Goal: Transaction & Acquisition: Purchase product/service

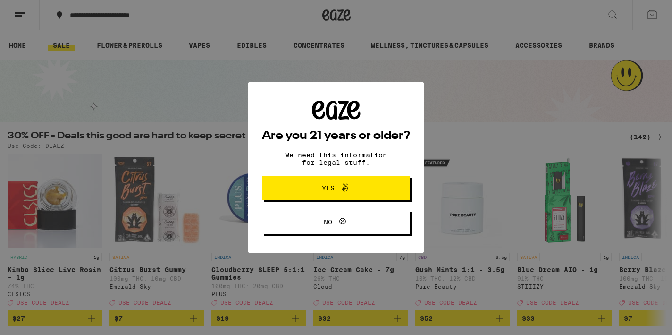
click at [294, 187] on button "Yes" at bounding box center [336, 188] width 148 height 25
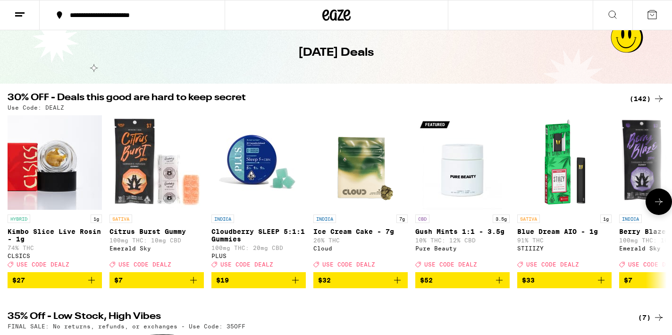
scroll to position [40, 0]
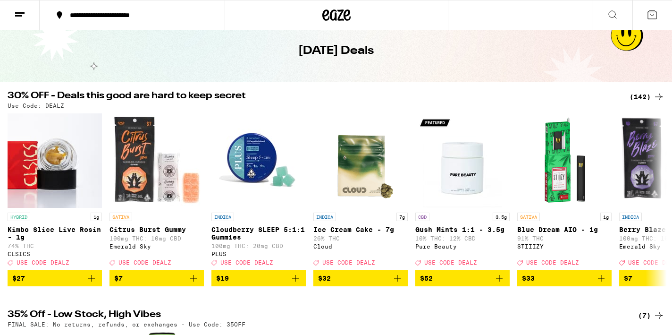
click at [639, 99] on div "(142)" at bounding box center [647, 96] width 35 height 11
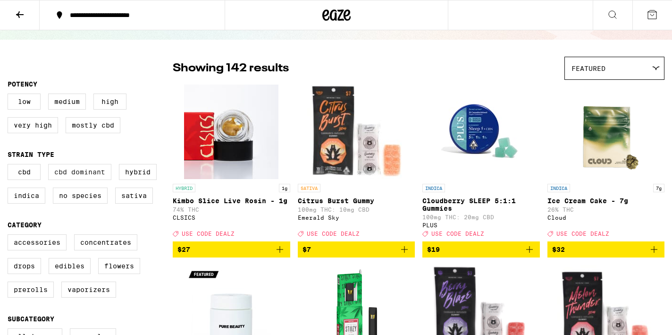
scroll to position [96, 0]
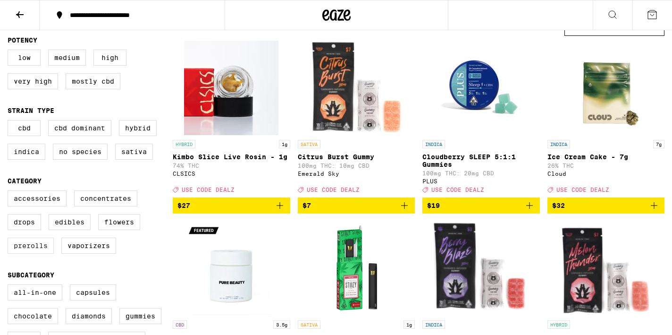
click at [36, 253] on label "Prerolls" at bounding box center [31, 245] width 46 height 16
click at [10, 192] on input "Prerolls" at bounding box center [9, 192] width 0 height 0
checkbox input "true"
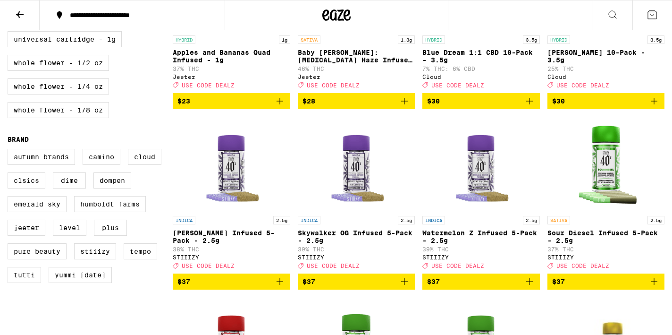
scroll to position [563, 0]
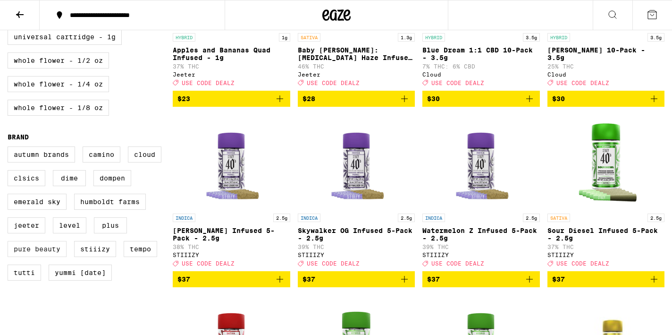
click at [39, 257] on label "Pure Beauty" at bounding box center [37, 249] width 59 height 16
click at [10, 148] on input "Pure Beauty" at bounding box center [9, 148] width 0 height 0
checkbox input "true"
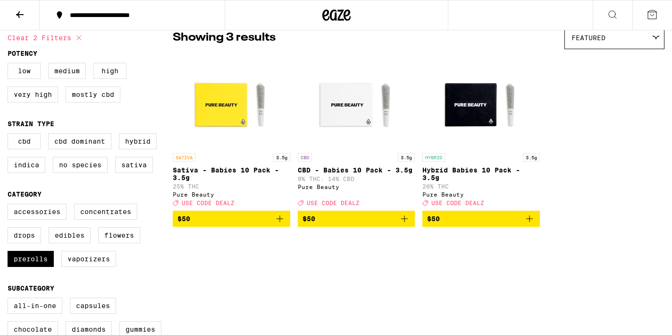
scroll to position [73, 0]
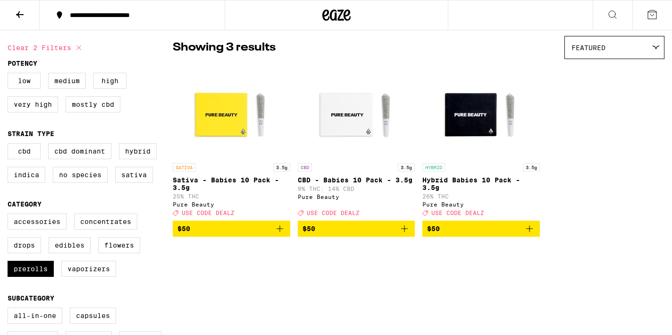
click at [525, 234] on icon "Add to bag" at bounding box center [529, 228] width 11 height 11
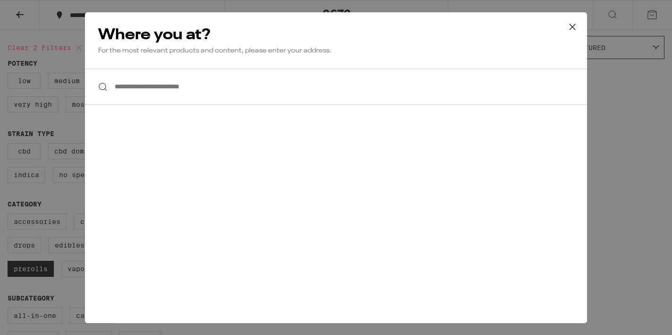
click at [308, 84] on input "**********" at bounding box center [336, 86] width 502 height 36
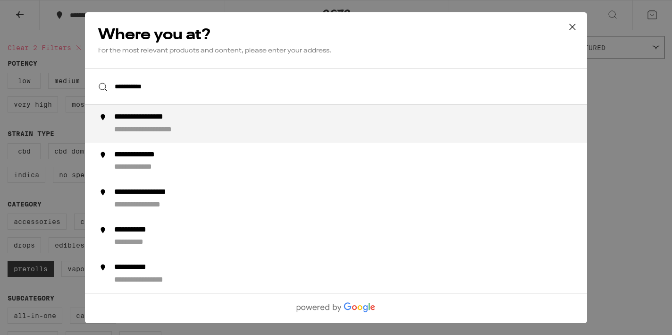
click at [277, 120] on div "**********" at bounding box center [354, 123] width 481 height 23
type input "**********"
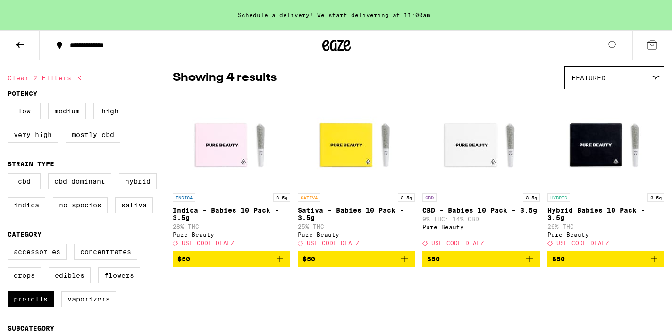
click at [272, 264] on span "$50" at bounding box center [231, 258] width 108 height 11
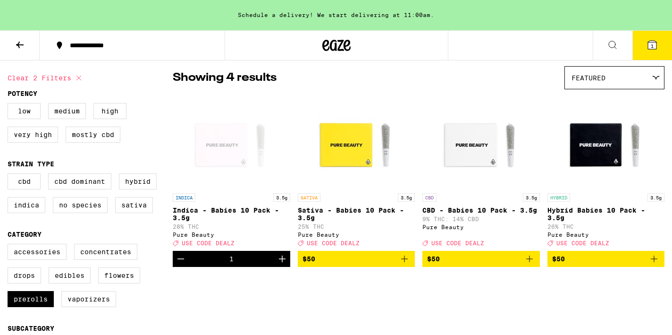
click at [648, 43] on icon at bounding box center [652, 45] width 8 height 8
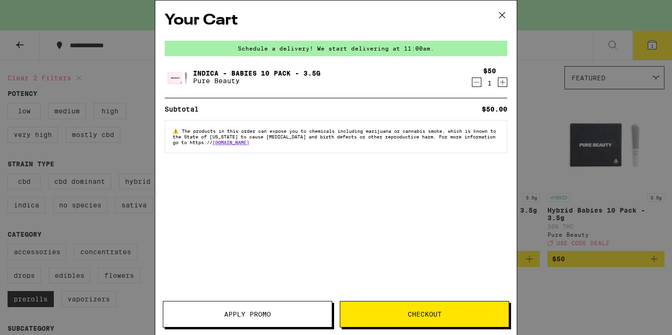
click at [302, 304] on button "Apply Promo" at bounding box center [247, 314] width 169 height 26
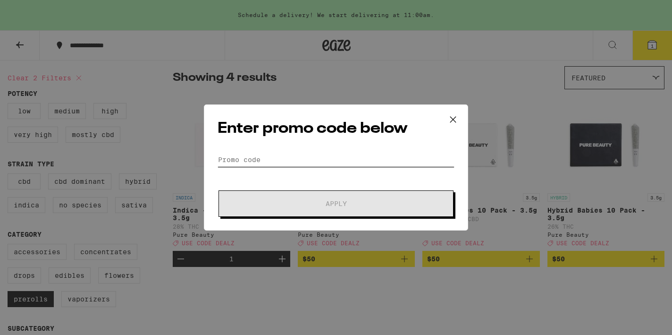
click at [343, 157] on input "Promo Code" at bounding box center [336, 159] width 237 height 14
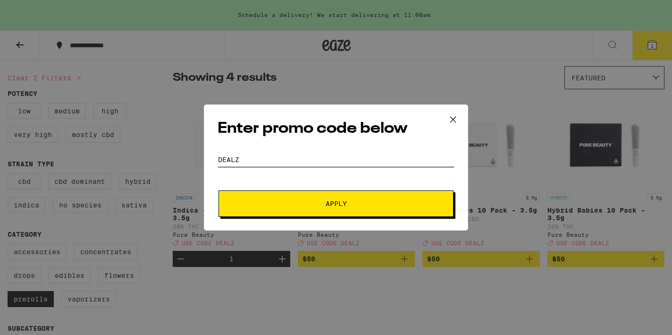
type input "DEALZ"
click at [317, 201] on span "Apply" at bounding box center [336, 203] width 170 height 7
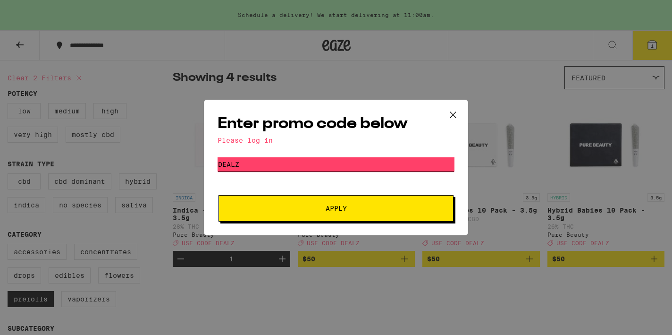
click at [292, 165] on input "DEALZ" at bounding box center [336, 164] width 237 height 14
click at [301, 212] on button "Apply" at bounding box center [335, 208] width 235 height 26
click at [454, 113] on icon at bounding box center [453, 115] width 14 height 14
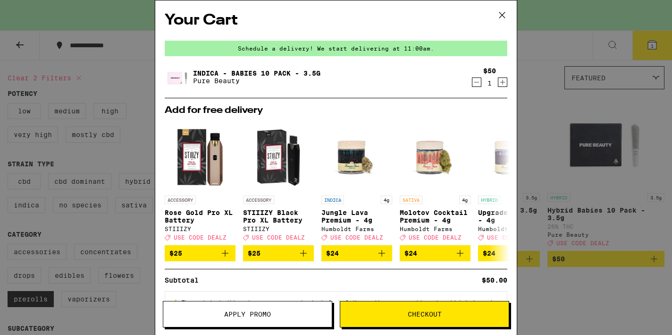
click at [501, 18] on icon at bounding box center [502, 15] width 14 height 14
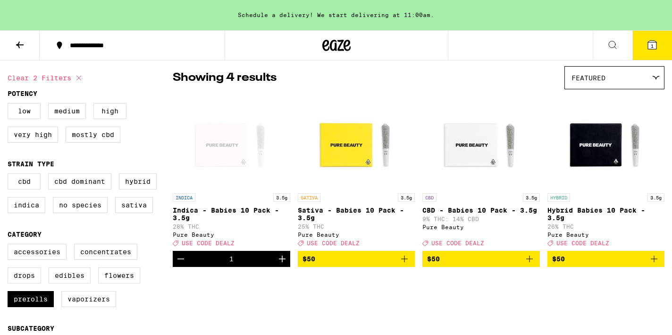
click at [395, 12] on div "Schedule a delivery! We start delivering at 11:00am." at bounding box center [336, 15] width 672 height 30
click at [22, 43] on icon at bounding box center [19, 44] width 11 height 11
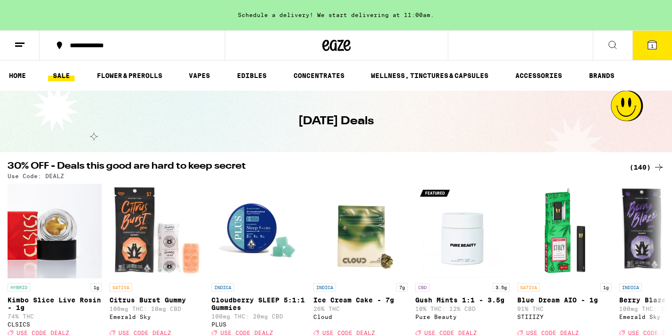
click at [650, 47] on icon at bounding box center [652, 45] width 8 height 8
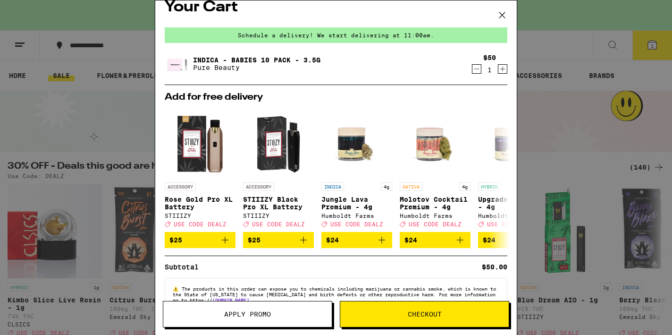
click at [477, 74] on icon "Decrement" at bounding box center [476, 68] width 8 height 11
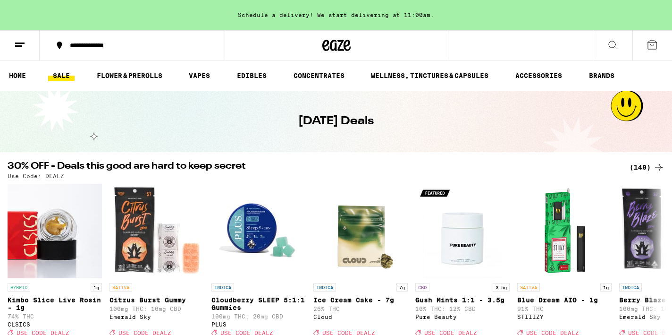
click at [652, 37] on button at bounding box center [652, 45] width 40 height 29
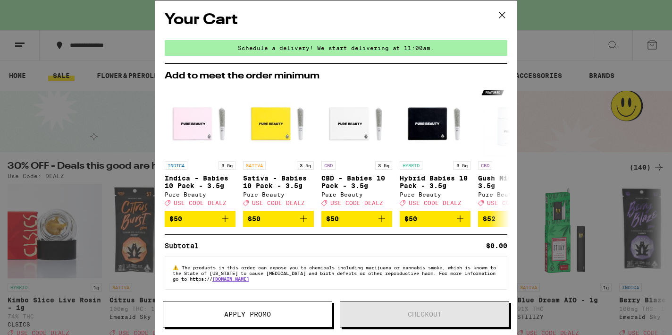
scroll to position [7, 0]
click at [498, 12] on icon at bounding box center [502, 15] width 14 height 14
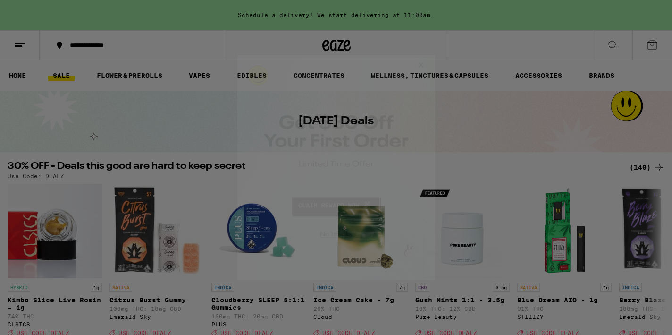
click at [19, 46] on div at bounding box center [336, 167] width 672 height 335
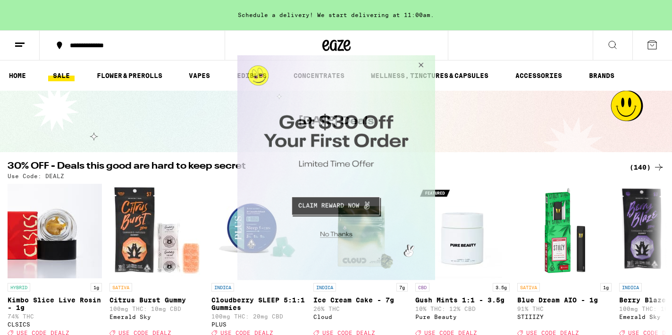
click at [422, 66] on button "Close Modal" at bounding box center [418, 66] width 25 height 23
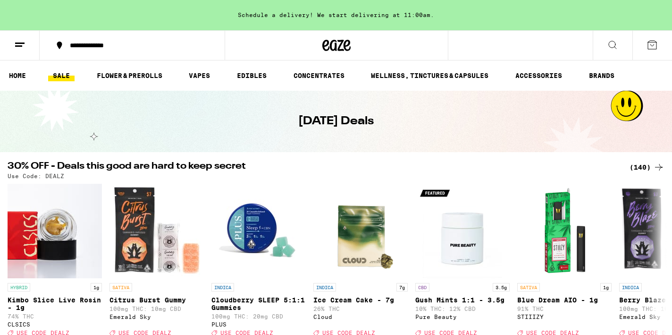
click at [25, 44] on button at bounding box center [20, 46] width 40 height 30
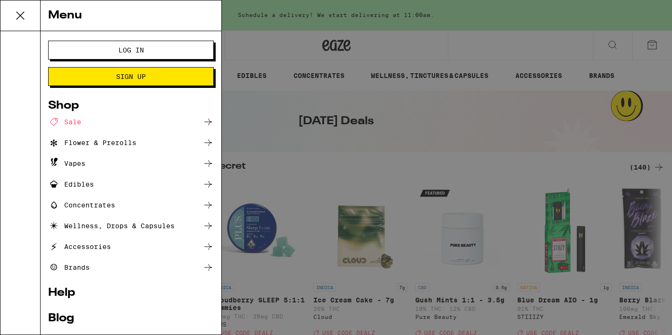
click at [102, 57] on button "Log In" at bounding box center [131, 50] width 166 height 19
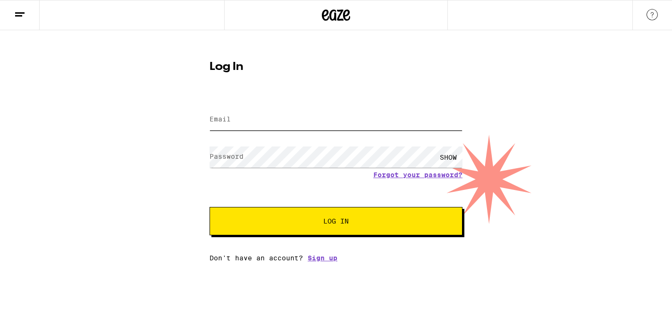
type input "[EMAIL_ADDRESS][DOMAIN_NAME]"
click at [336, 222] on button "Log In" at bounding box center [336, 221] width 253 height 28
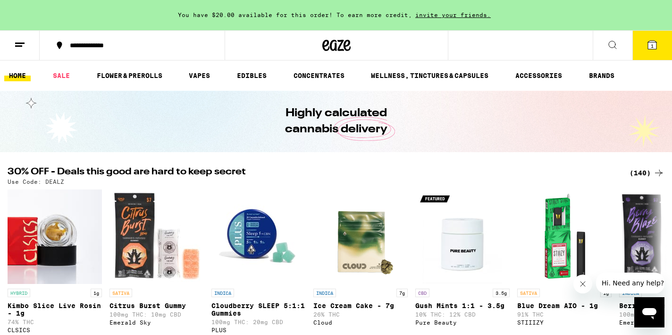
click at [647, 43] on icon at bounding box center [652, 44] width 11 height 11
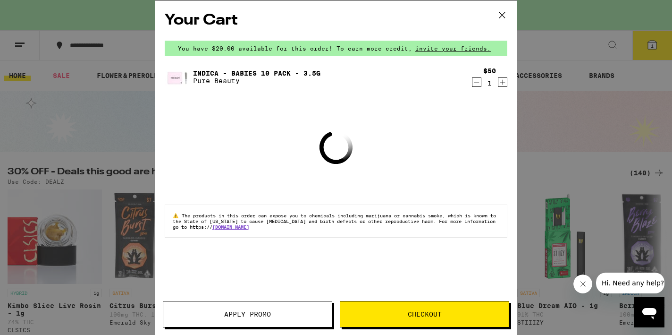
click at [245, 318] on button "Apply Promo" at bounding box center [247, 314] width 169 height 26
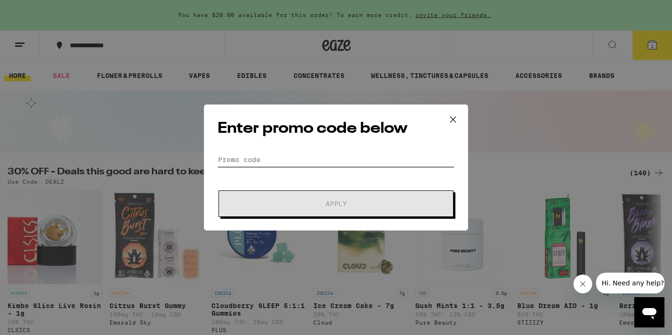
click at [269, 160] on input "Promo Code" at bounding box center [336, 159] width 237 height 14
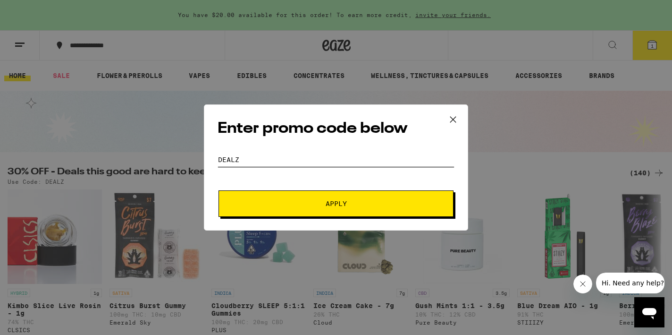
type input "DEALZ"
click at [259, 202] on span "Apply" at bounding box center [336, 203] width 170 height 7
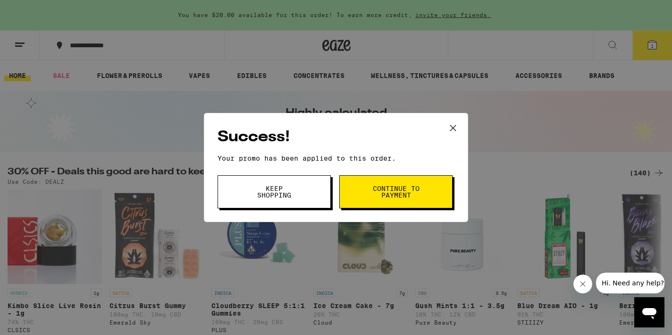
click at [382, 190] on span "Continue to payment" at bounding box center [396, 191] width 48 height 13
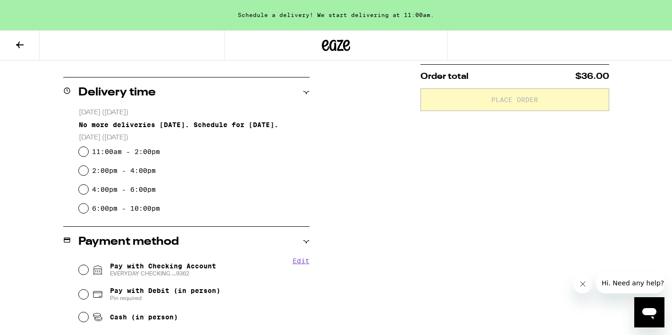
scroll to position [220, 0]
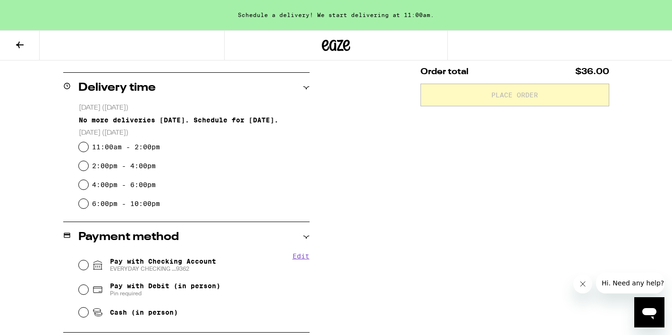
click at [113, 186] on label "4:00pm - 6:00pm" at bounding box center [124, 185] width 64 height 8
click at [88, 186] on input "4:00pm - 6:00pm" at bounding box center [83, 184] width 9 height 9
radio input "true"
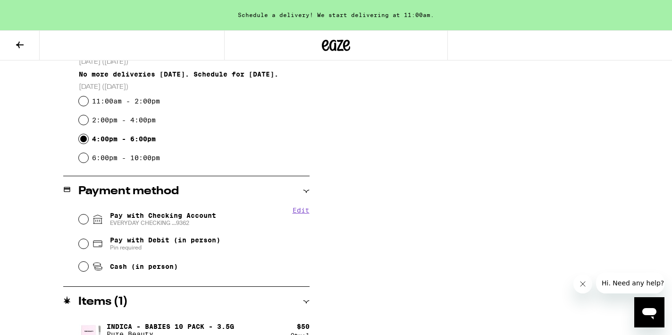
scroll to position [271, 0]
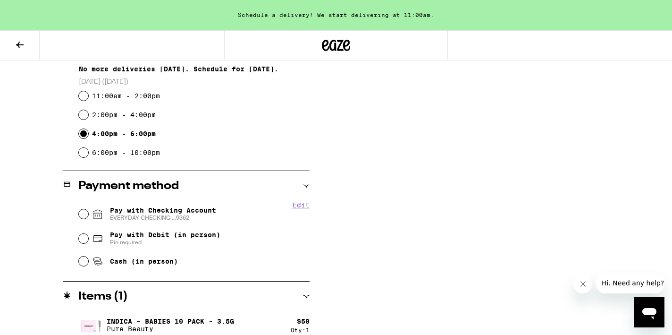
click at [84, 214] on input "Pay with Checking Account EVERYDAY CHECKING ...9362" at bounding box center [83, 213] width 9 height 9
radio input "true"
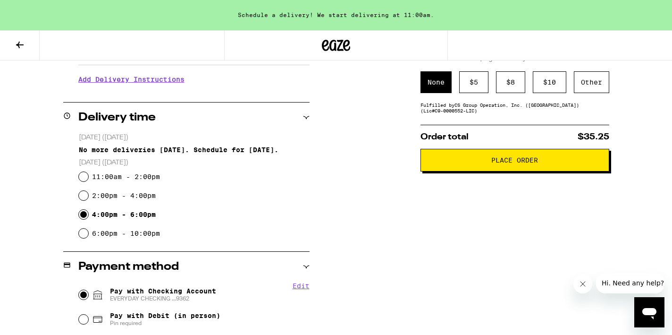
scroll to position [193, 0]
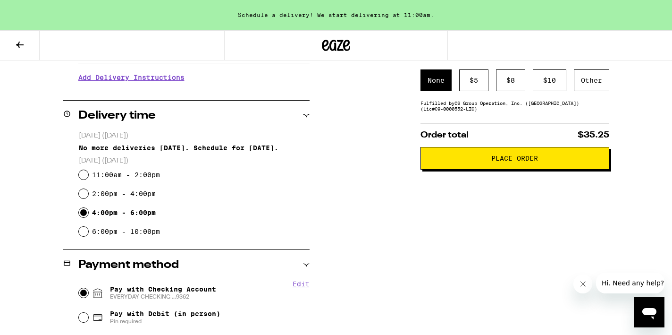
click at [456, 166] on button "Place Order" at bounding box center [514, 158] width 189 height 23
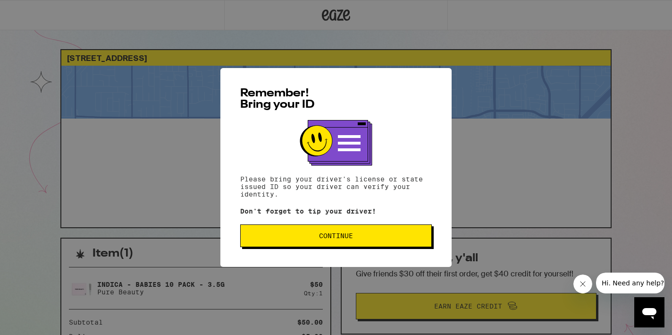
click at [349, 243] on button "Continue" at bounding box center [336, 235] width 192 height 23
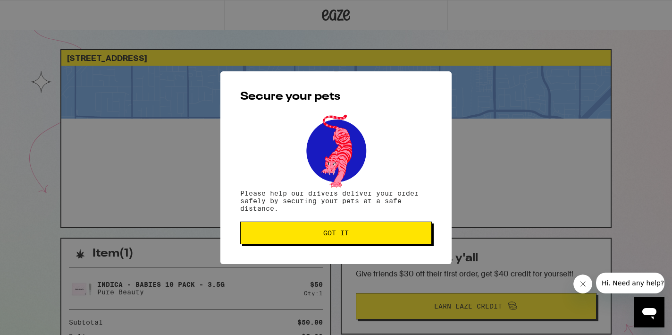
click at [350, 239] on button "Got it" at bounding box center [336, 232] width 192 height 23
